Goal: Check status: Check status

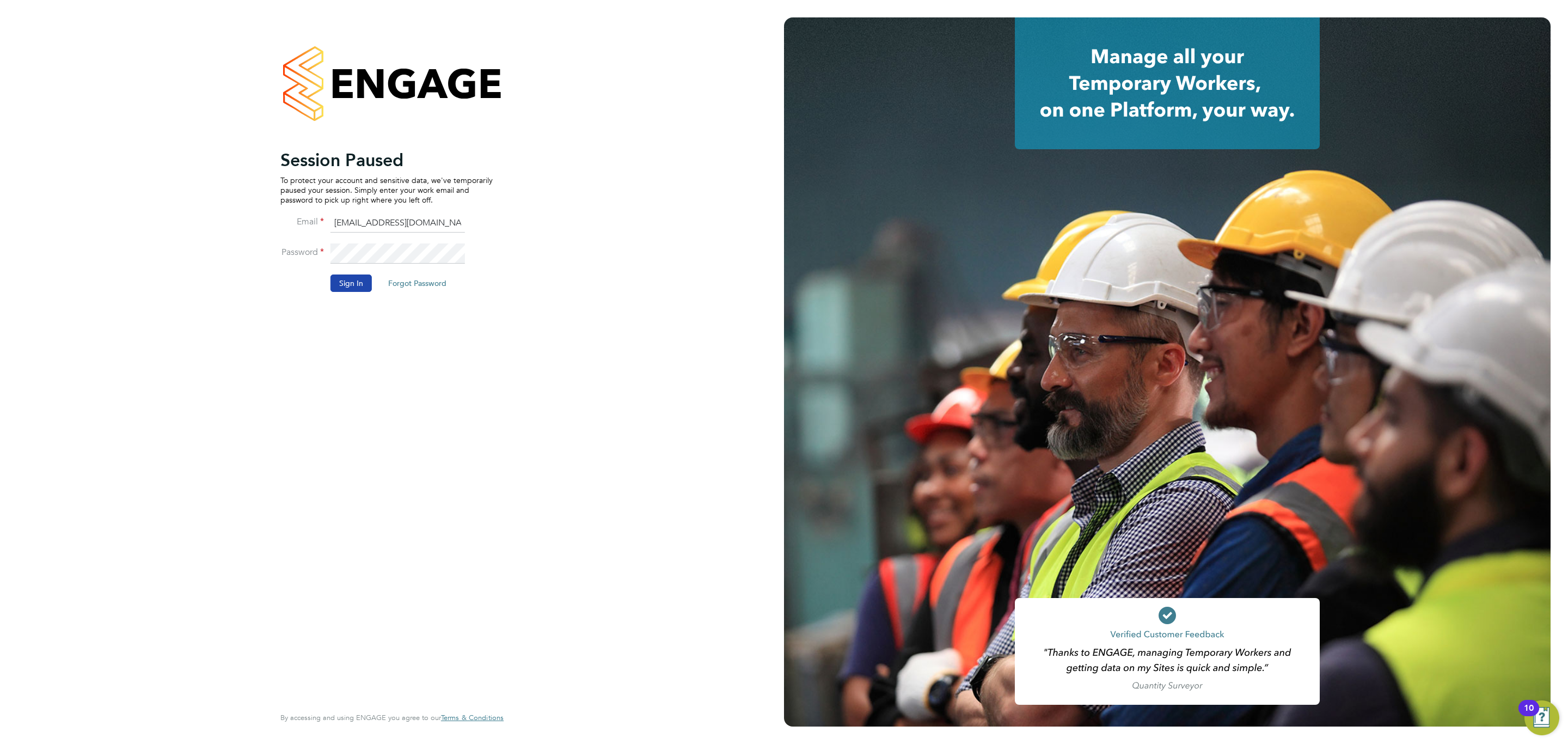
drag, startPoint x: 339, startPoint y: 263, endPoint x: 337, endPoint y: 282, distance: 19.1
click at [338, 270] on li "Password" at bounding box center [387, 259] width 213 height 30
click at [337, 283] on button "Sign In" at bounding box center [351, 283] width 42 height 17
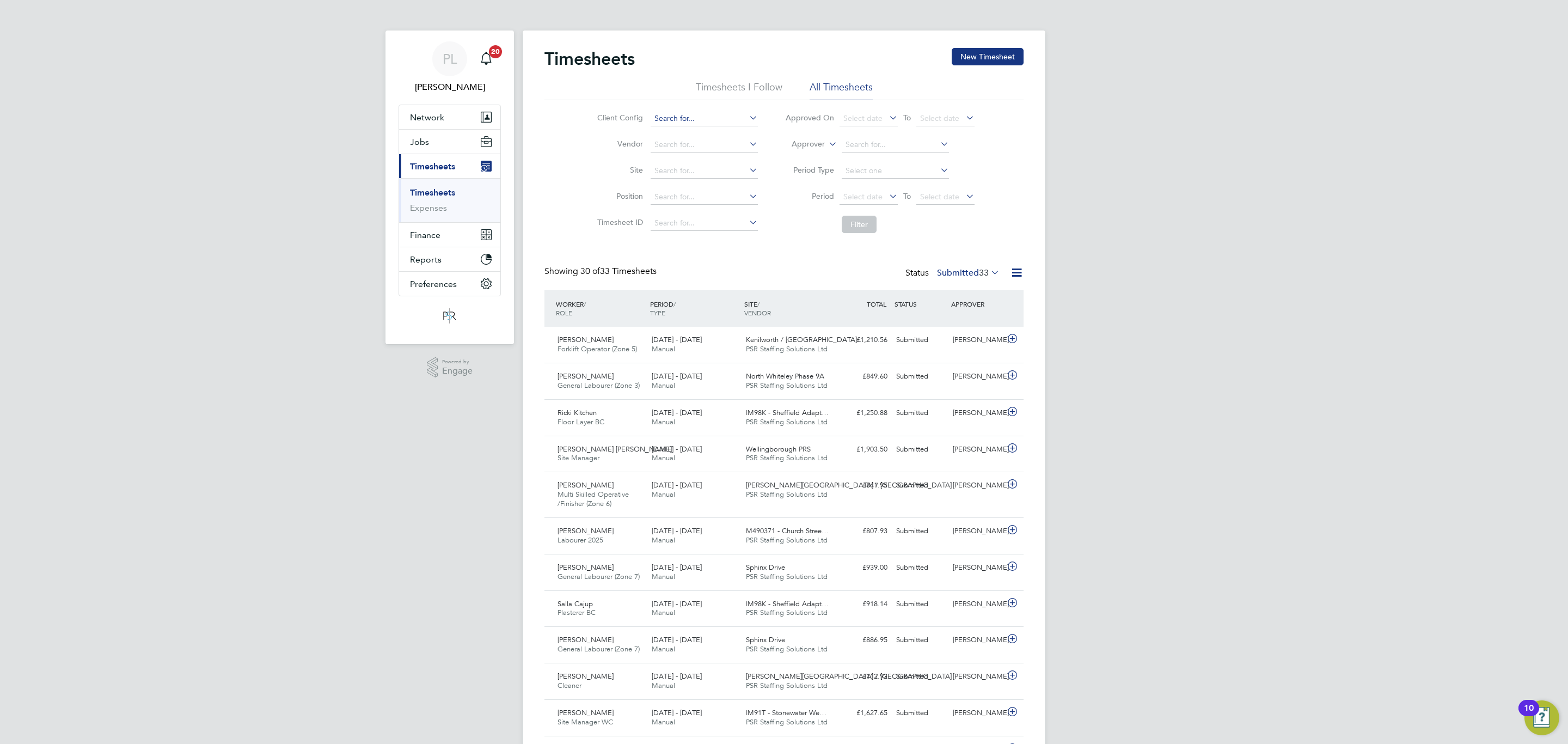
click at [687, 120] on input at bounding box center [704, 119] width 107 height 15
type input "TSO-[GEOGRAPHIC_DATA]"
click at [855, 226] on button "Filter" at bounding box center [859, 224] width 35 height 17
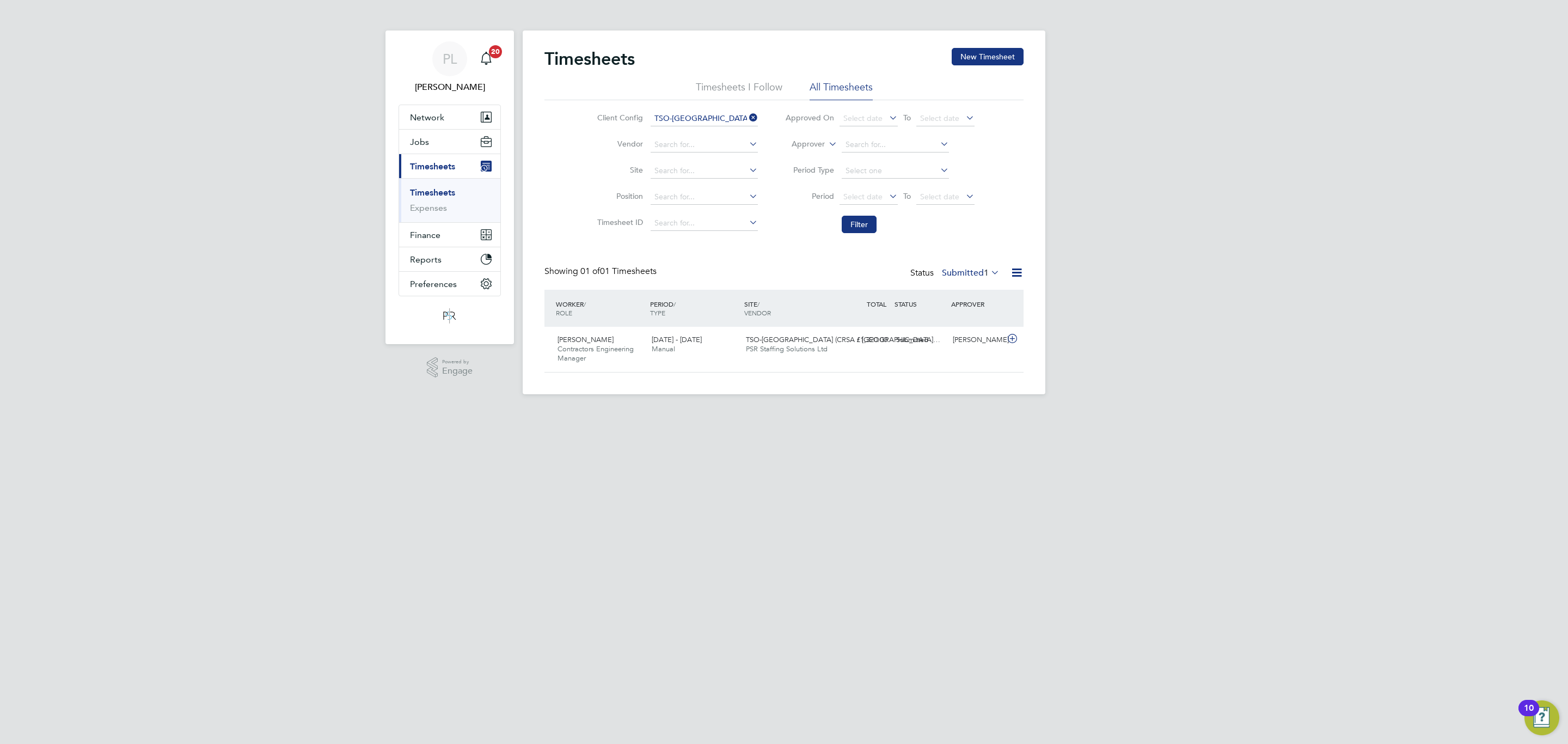
click at [956, 269] on label "Submitted 1" at bounding box center [971, 272] width 57 height 11
click at [954, 341] on li "Approved" at bounding box center [959, 339] width 50 height 15
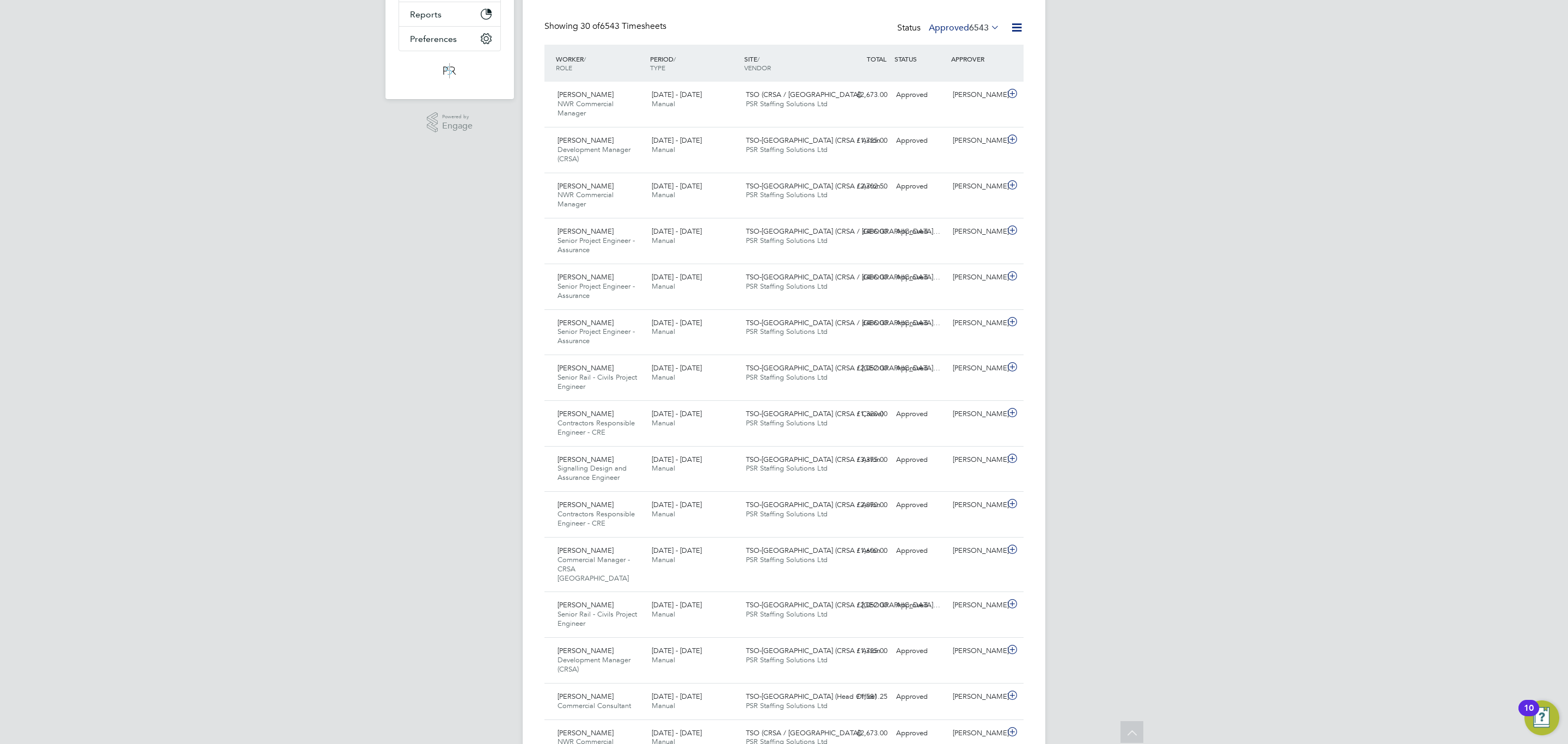
click at [955, 28] on label "Approved 6543" at bounding box center [964, 28] width 71 height 11
click at [952, 79] on li "Submitted" at bounding box center [952, 79] width 50 height 15
